Goal: Navigation & Orientation: Find specific page/section

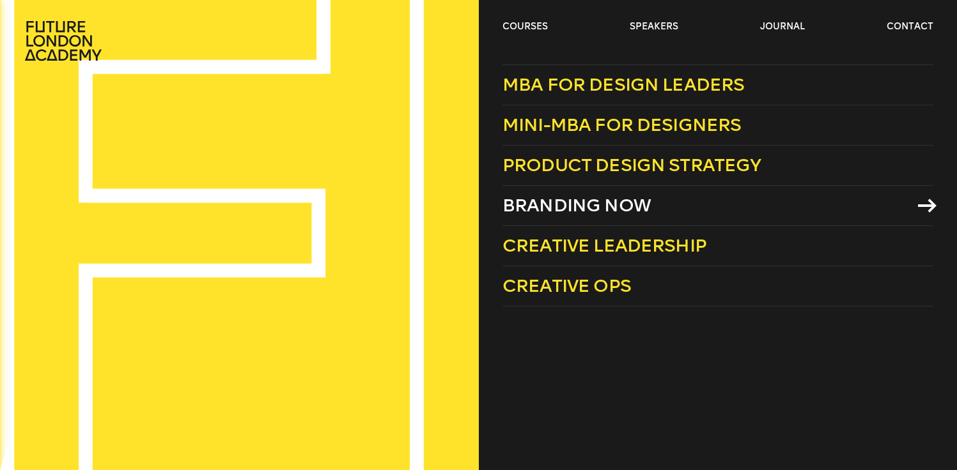
click at [559, 201] on span "Branding Now" at bounding box center [576, 205] width 148 height 21
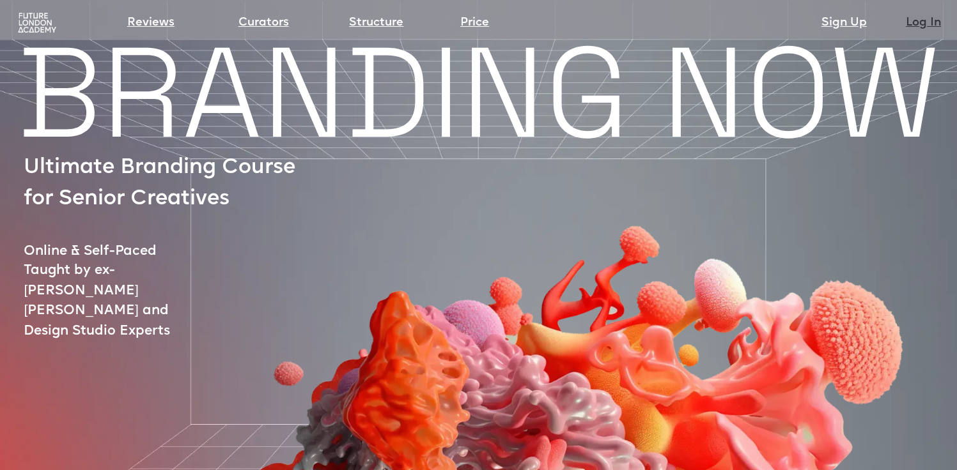
click at [922, 22] on link "Log In" at bounding box center [923, 23] width 35 height 18
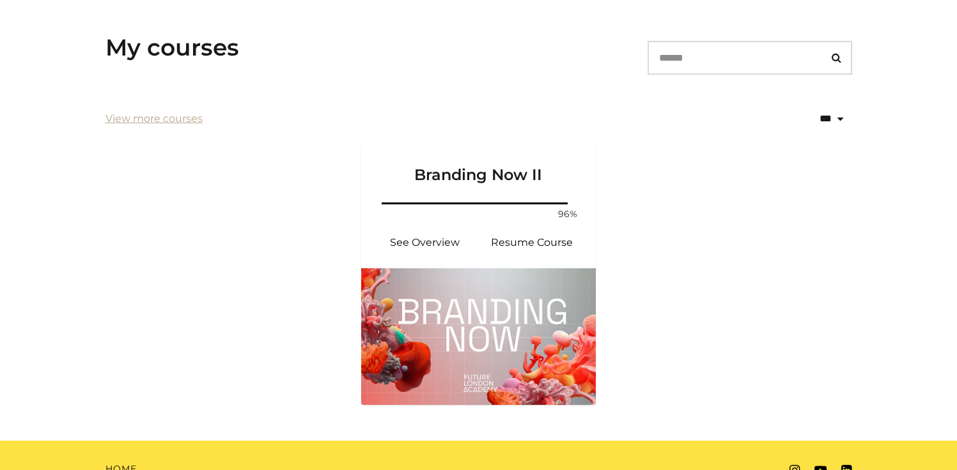
scroll to position [221, 0]
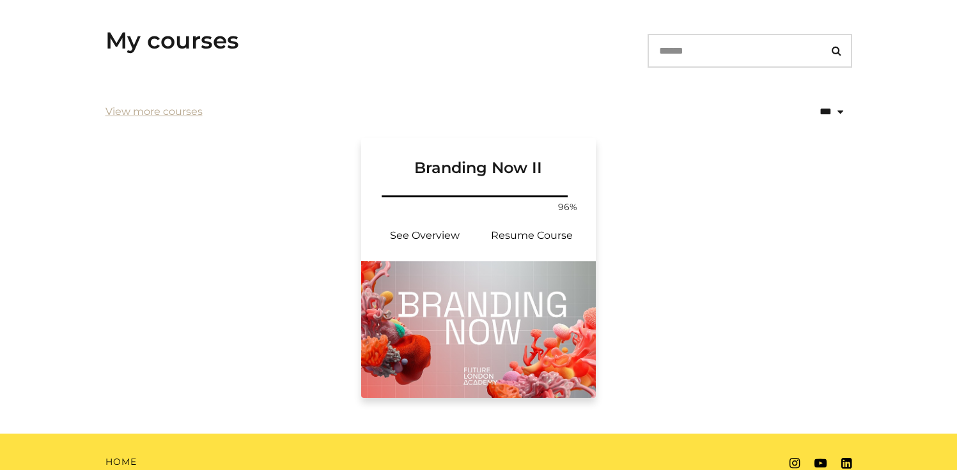
click at [464, 306] on img at bounding box center [478, 329] width 235 height 137
